Goal: Communication & Community: Answer question/provide support

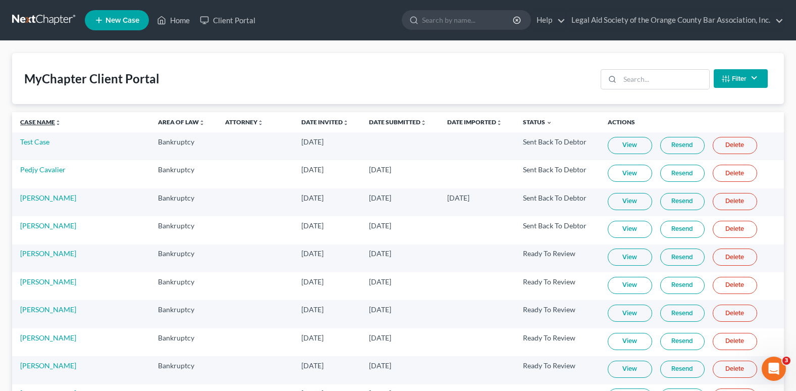
click at [31, 120] on link "Case Name unfold_more expand_more expand_less" at bounding box center [40, 122] width 41 height 8
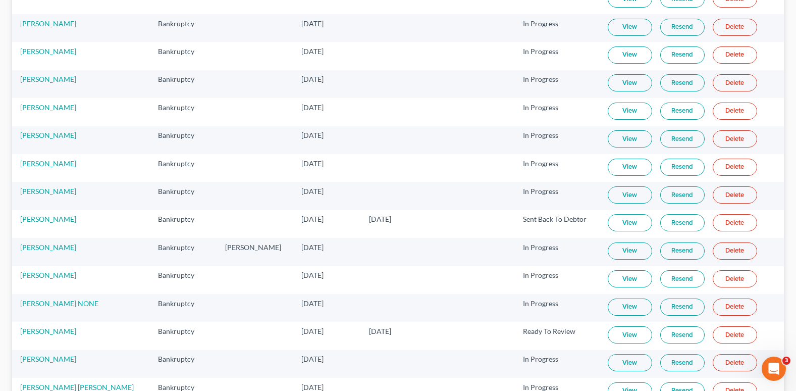
scroll to position [454, 0]
click at [630, 334] on link "View" at bounding box center [630, 334] width 44 height 17
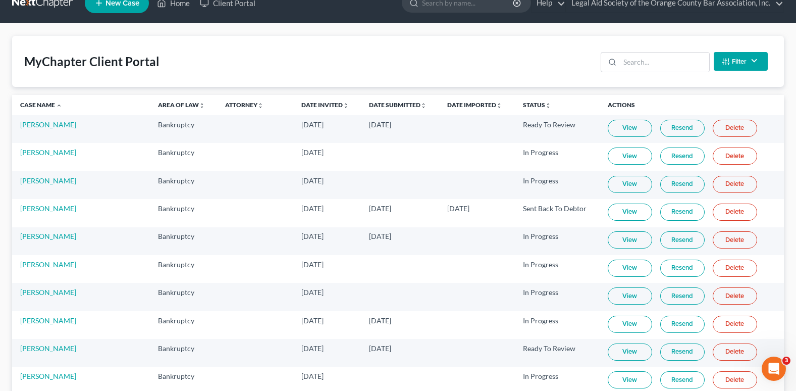
scroll to position [0, 0]
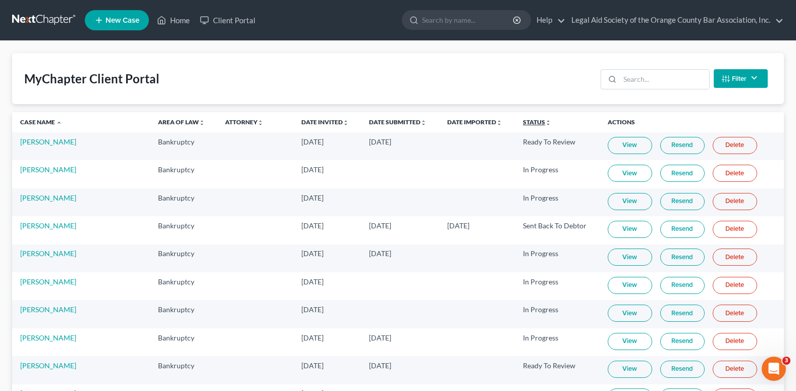
click at [515, 118] on th "Status unfold_more expand_more expand_less" at bounding box center [557, 122] width 85 height 20
click at [523, 123] on link "Status unfold_more expand_more expand_less" at bounding box center [537, 122] width 28 height 8
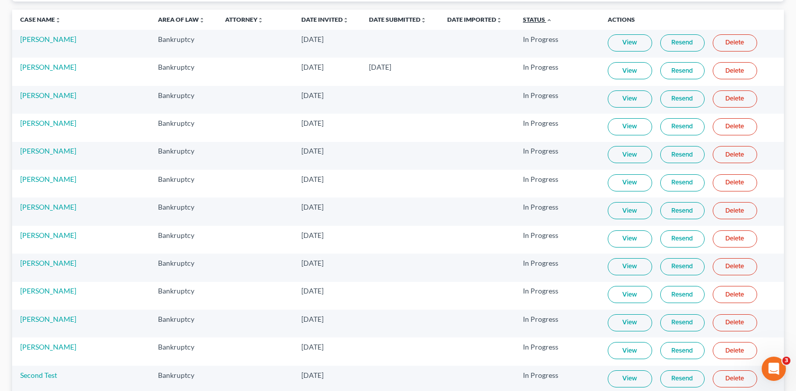
scroll to position [93, 0]
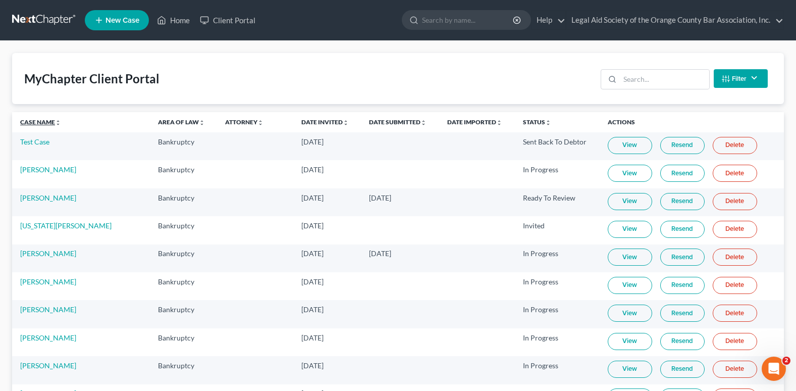
click at [37, 123] on link "Case Name unfold_more expand_more expand_less" at bounding box center [40, 122] width 41 height 8
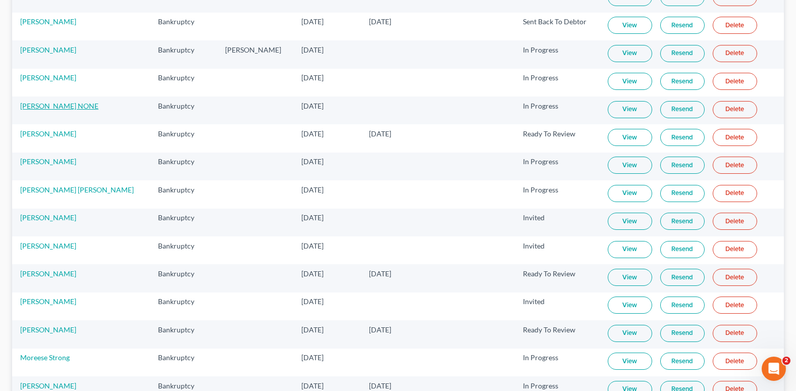
scroll to position [656, 0]
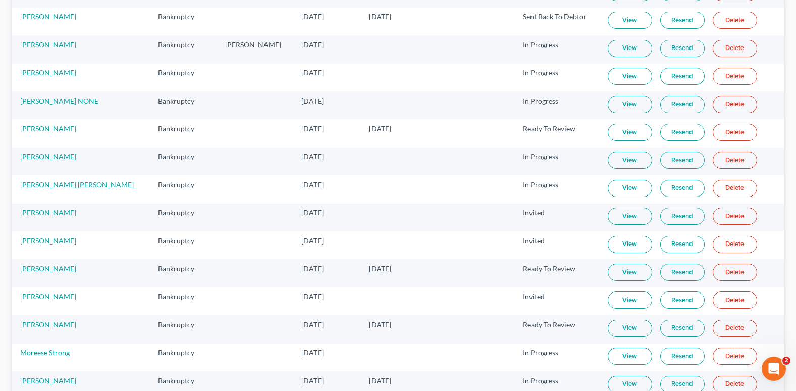
click at [624, 329] on link "View" at bounding box center [630, 328] width 44 height 17
click at [36, 326] on link "[PERSON_NAME]" at bounding box center [48, 324] width 56 height 9
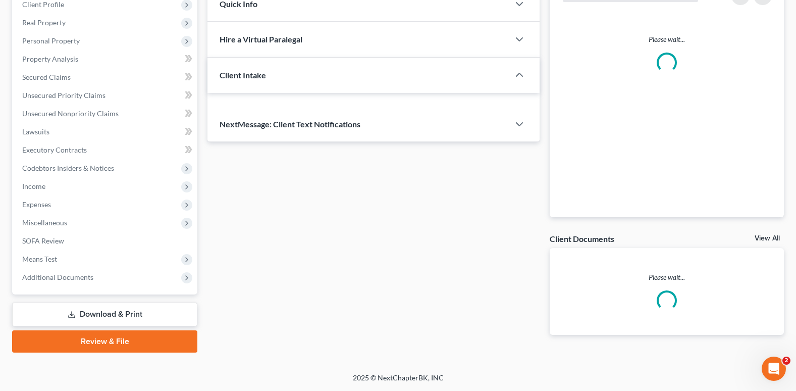
scroll to position [146, 0]
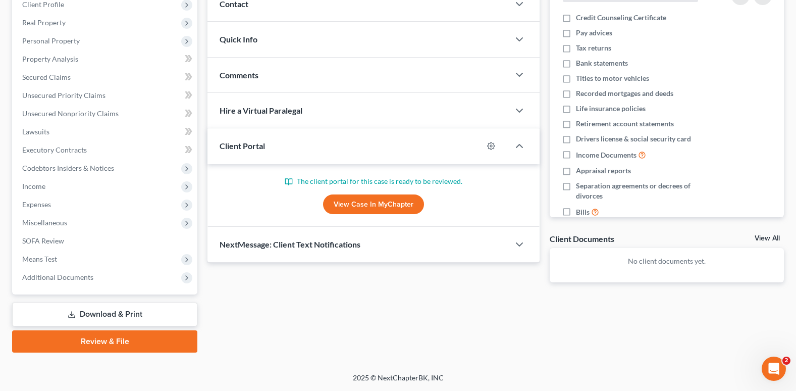
click at [244, 75] on span "Comments" at bounding box center [239, 75] width 39 height 10
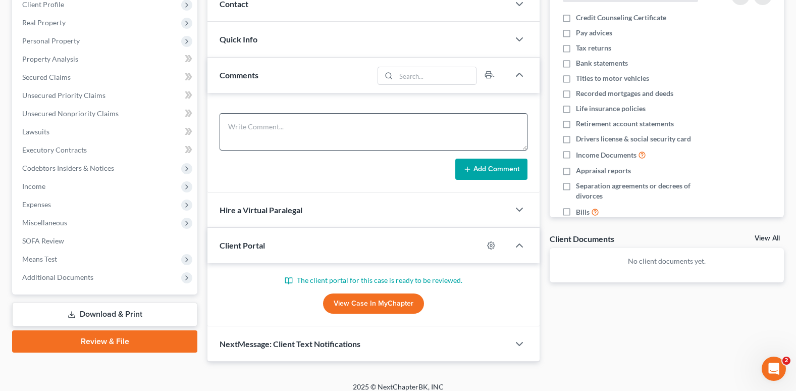
scroll to position [155, 0]
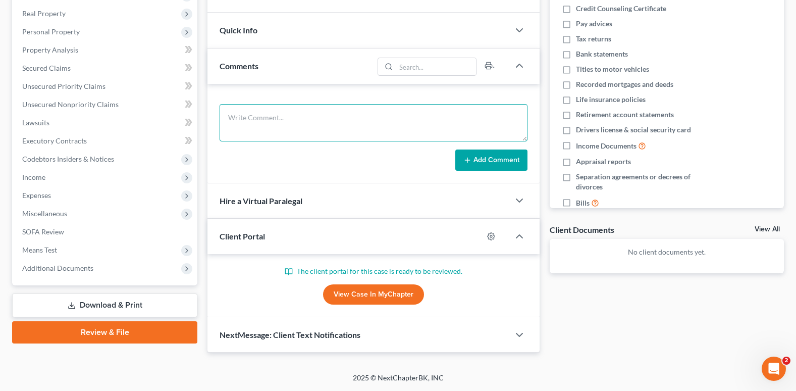
click at [252, 121] on textarea at bounding box center [374, 122] width 308 height 37
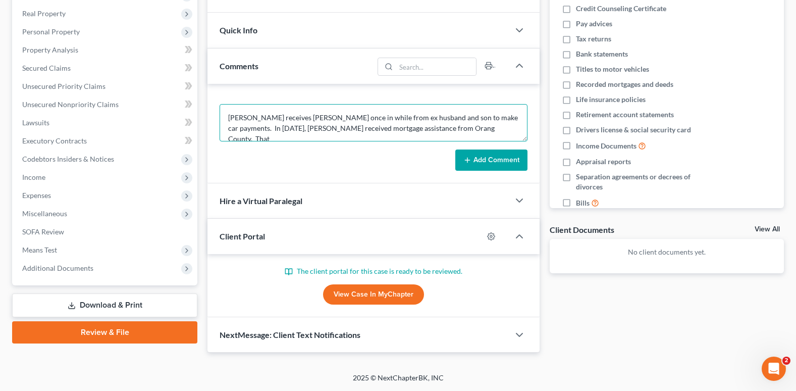
click at [327, 130] on textarea "[PERSON_NAME] receives [PERSON_NAME] once in while from ex husband and son to m…" at bounding box center [374, 122] width 308 height 37
click at [503, 128] on textarea "[PERSON_NAME] receives [PERSON_NAME] once in while from ex husband and son to m…" at bounding box center [374, 122] width 308 height 37
type textarea "[PERSON_NAME] receives [PERSON_NAME] once in while from ex husband and son to m…"
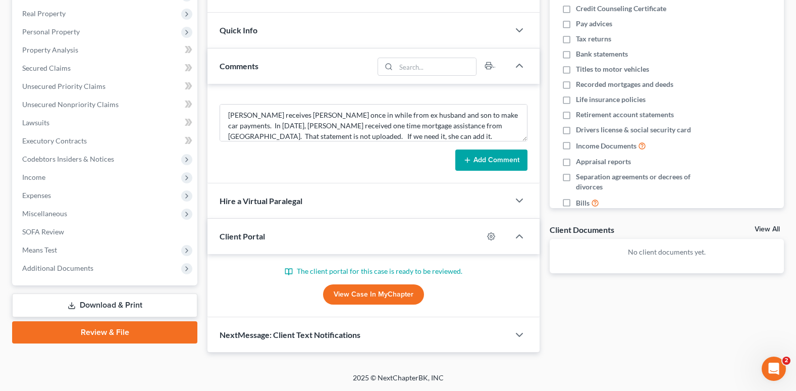
click at [474, 156] on button "Add Comment" at bounding box center [491, 159] width 72 height 21
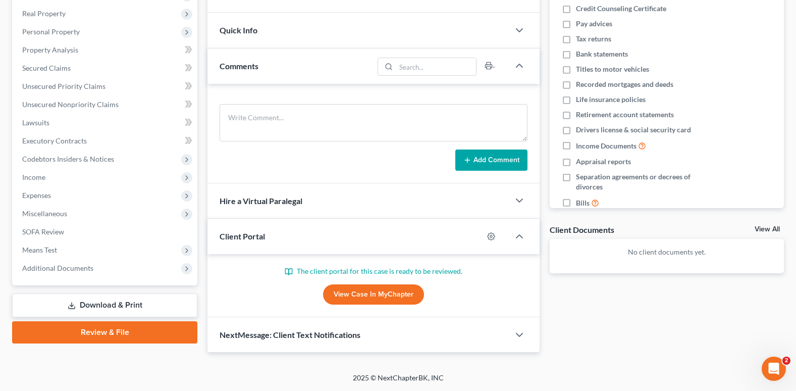
scroll to position [0, 0]
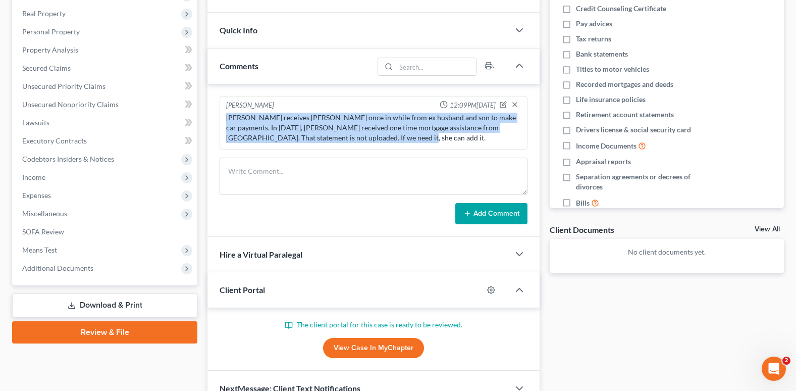
drag, startPoint x: 222, startPoint y: 116, endPoint x: 366, endPoint y: 141, distance: 146.0
click at [366, 141] on div "[PERSON_NAME] 12:09PM[DATE] [PERSON_NAME] receives [PERSON_NAME] once in while …" at bounding box center [374, 123] width 308 height 54
drag, startPoint x: 366, startPoint y: 141, endPoint x: 309, endPoint y: 126, distance: 58.9
copy div "[PERSON_NAME] receives [PERSON_NAME] once in while from ex husband and son to m…"
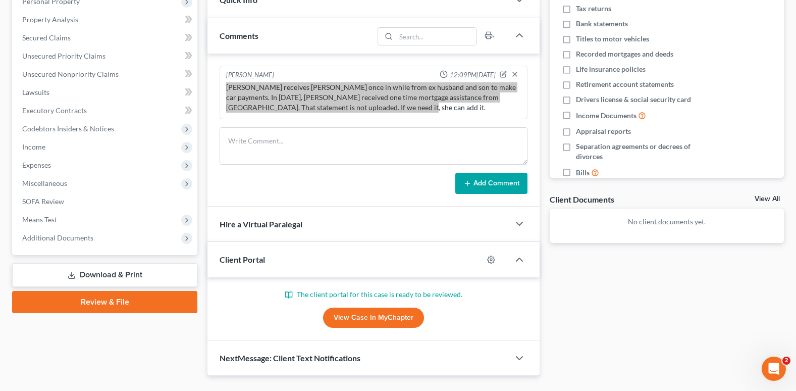
scroll to position [208, 0]
